Goal: Information Seeking & Learning: Learn about a topic

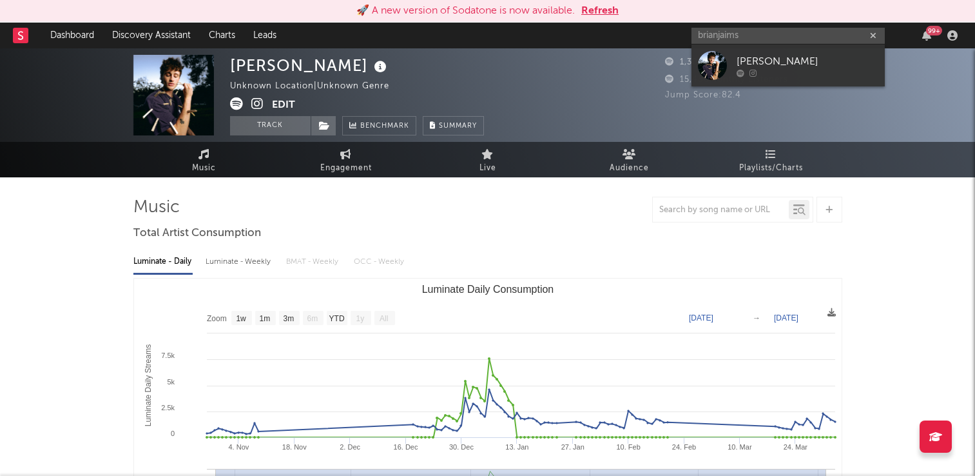
select select "1w"
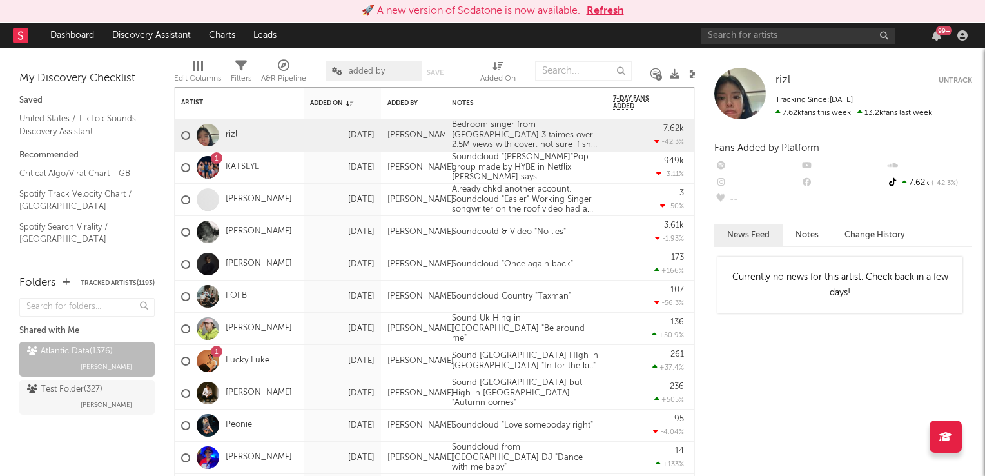
click at [599, 8] on button "Refresh" at bounding box center [604, 10] width 37 height 15
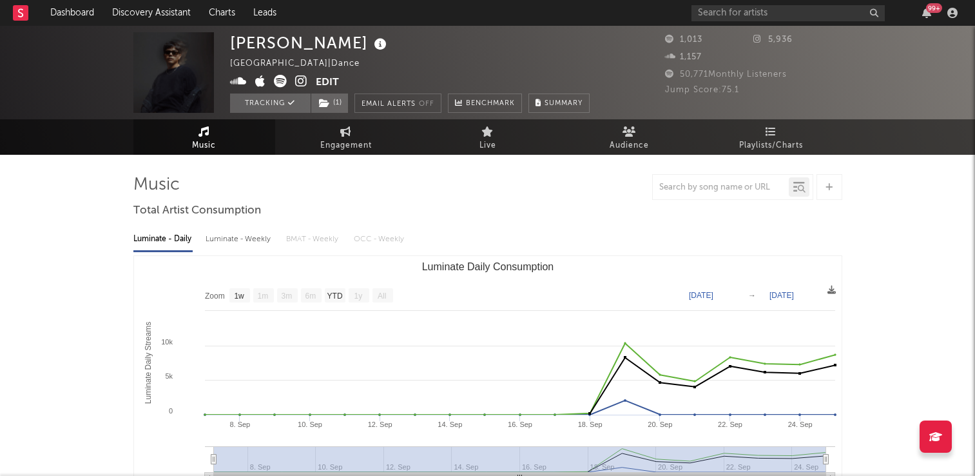
select select "1w"
